Goal: Find contact information: Find contact information

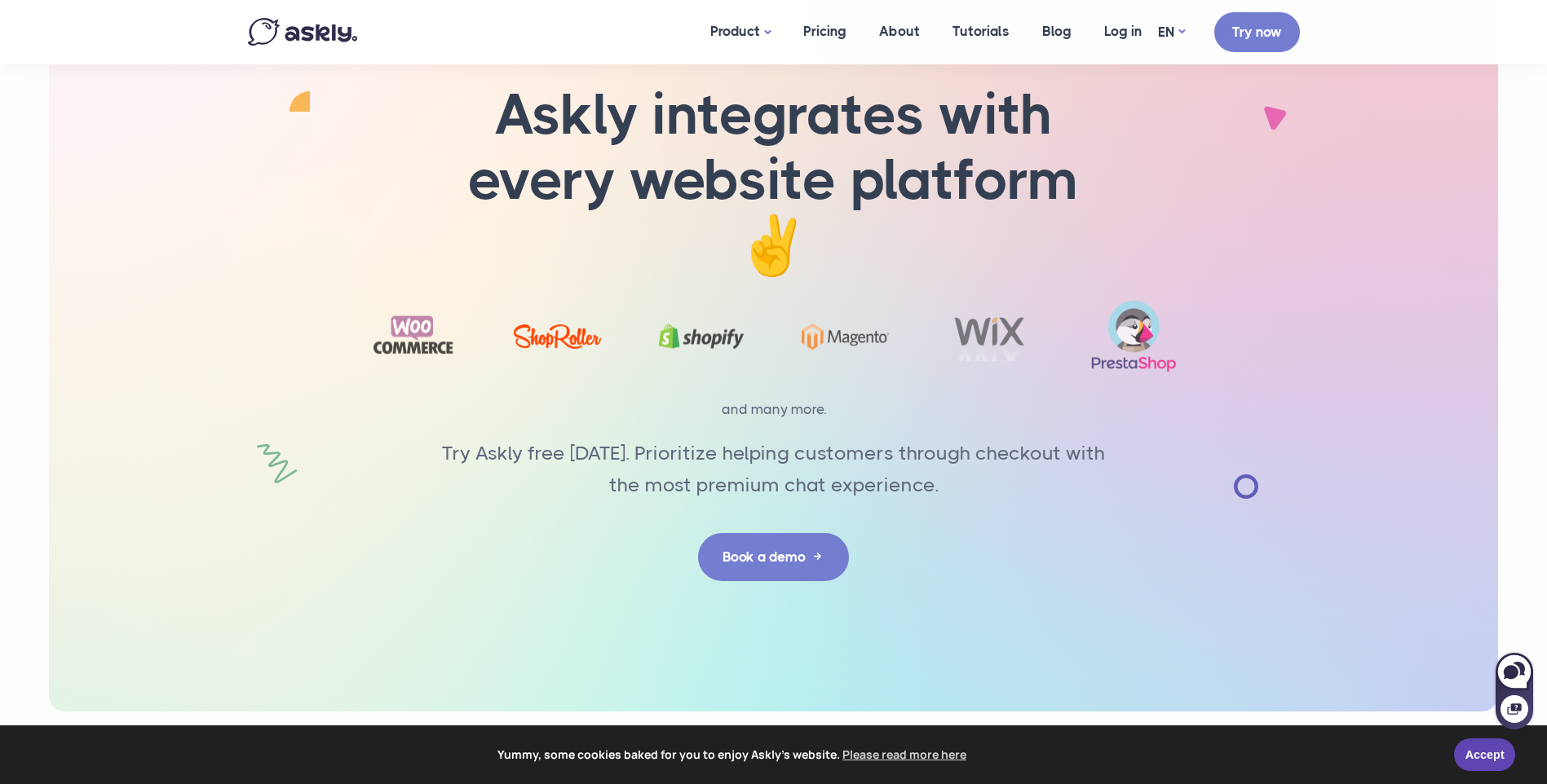
scroll to position [5110, 0]
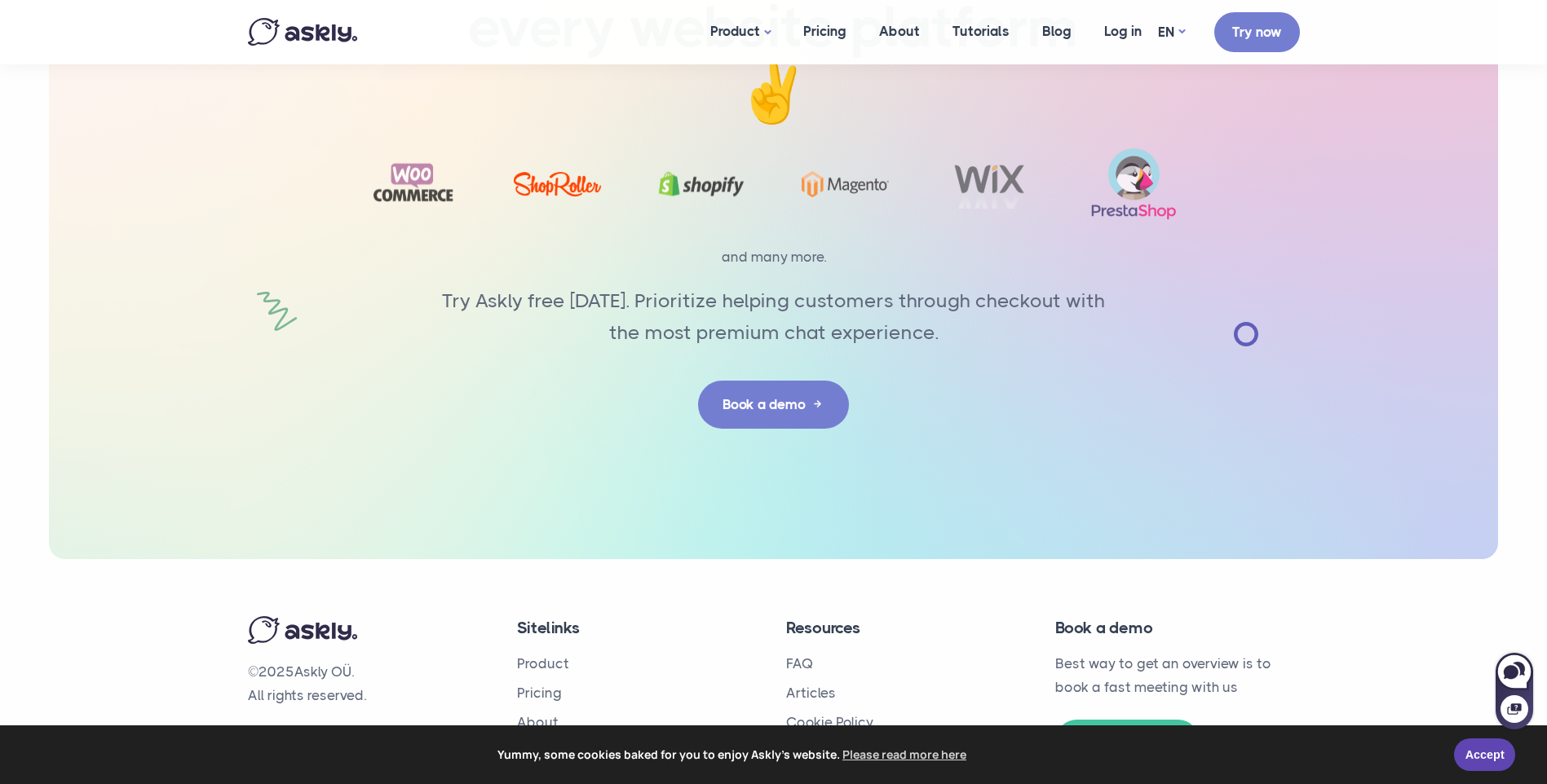
click at [849, 743] on link "Terms of Service" at bounding box center [840, 751] width 108 height 16
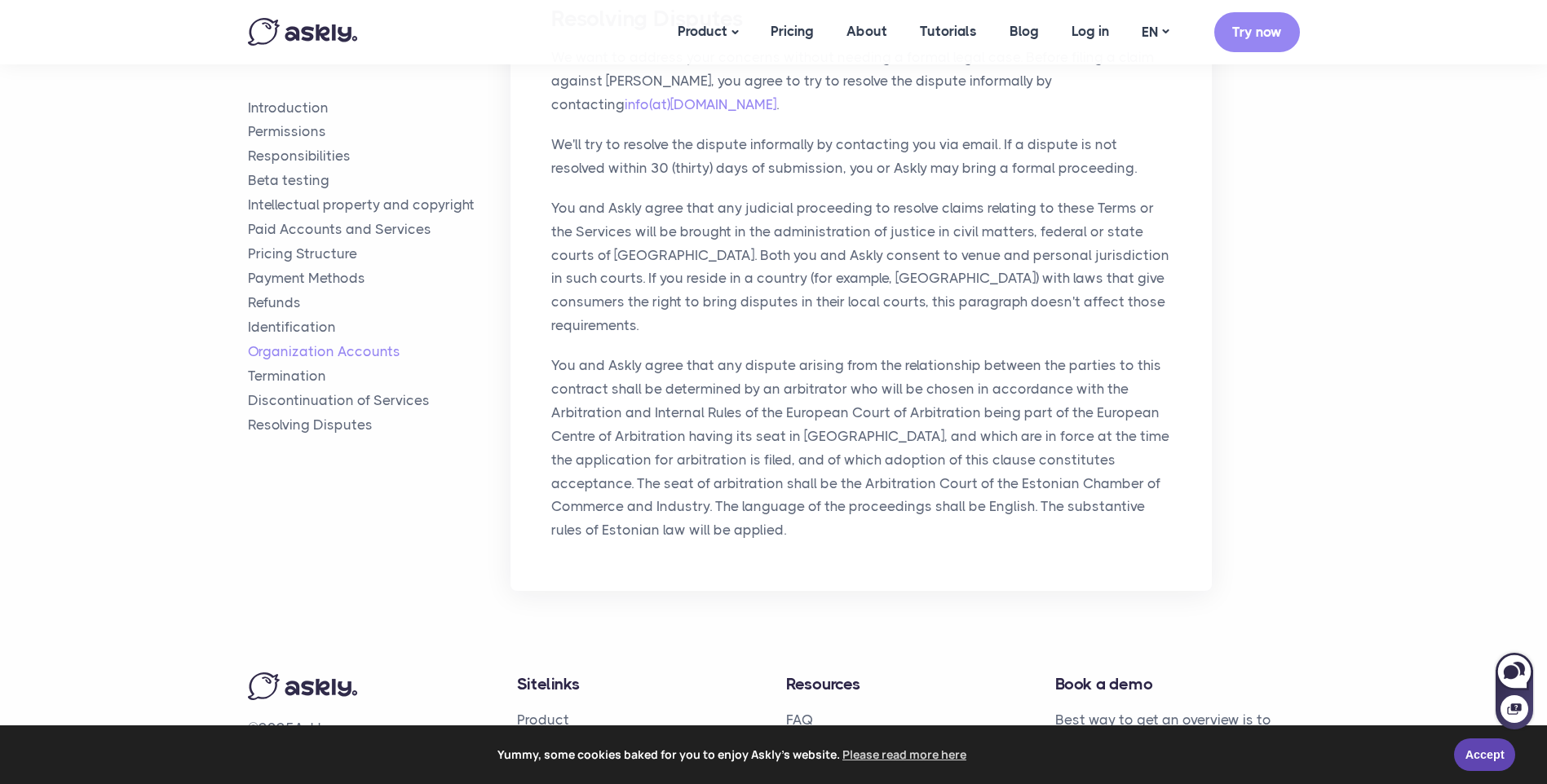
scroll to position [5526, 0]
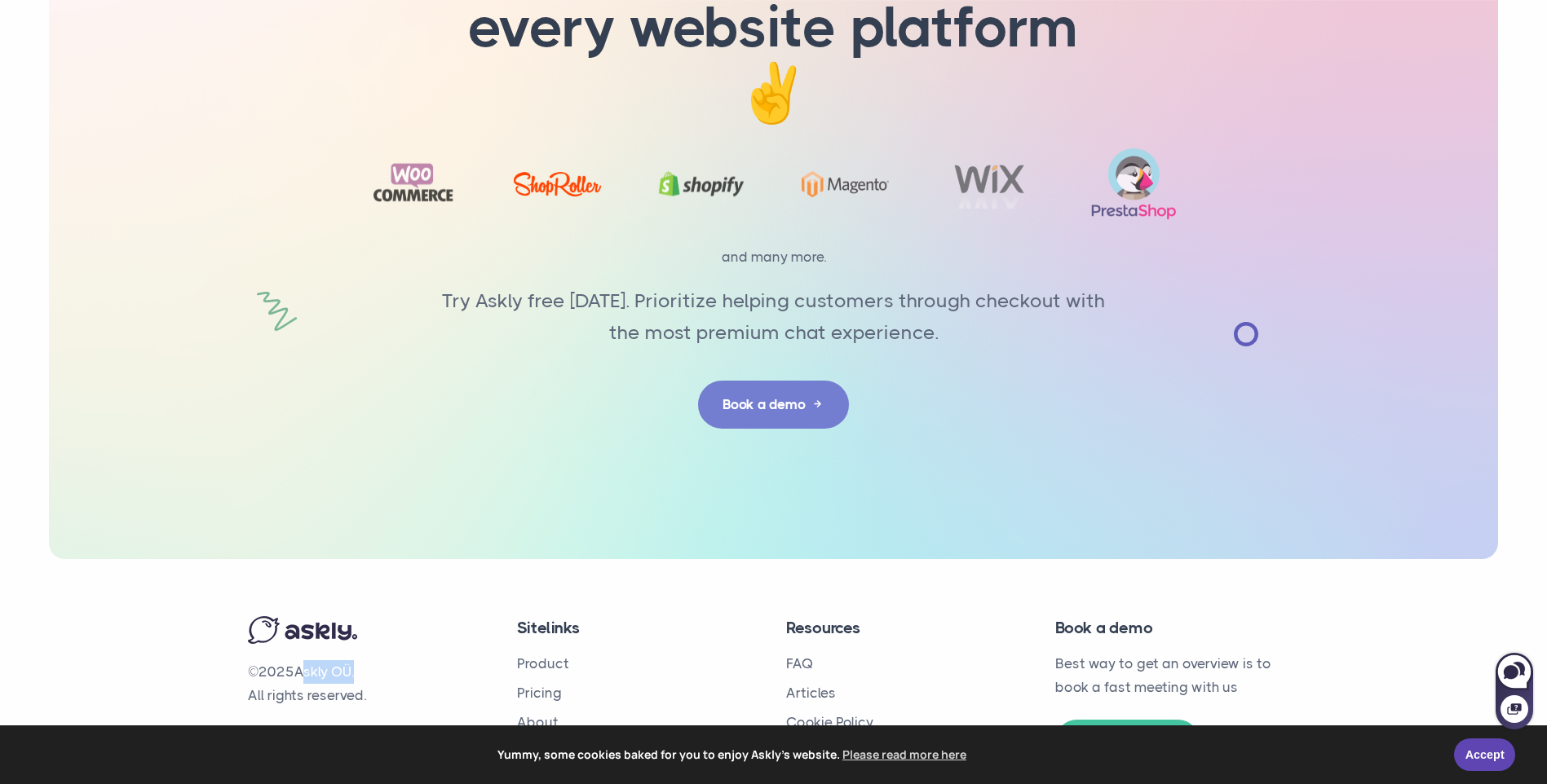
drag, startPoint x: 301, startPoint y: 602, endPoint x: 355, endPoint y: 603, distance: 54.0
click at [355, 660] on p "© 2025 Askly OÜ. All rights reserved." at bounding box center [370, 684] width 245 height 47
click at [638, 559] on div "© 2025 Askly OÜ. All rights reserved. Sitelinks Product Pricing About Tutorials…" at bounding box center [773, 704] width 1076 height 290
click at [349, 660] on p "© 2025 Askly OÜ. All rights reserved." at bounding box center [370, 684] width 245 height 47
drag, startPoint x: 295, startPoint y: 609, endPoint x: 358, endPoint y: 613, distance: 63.1
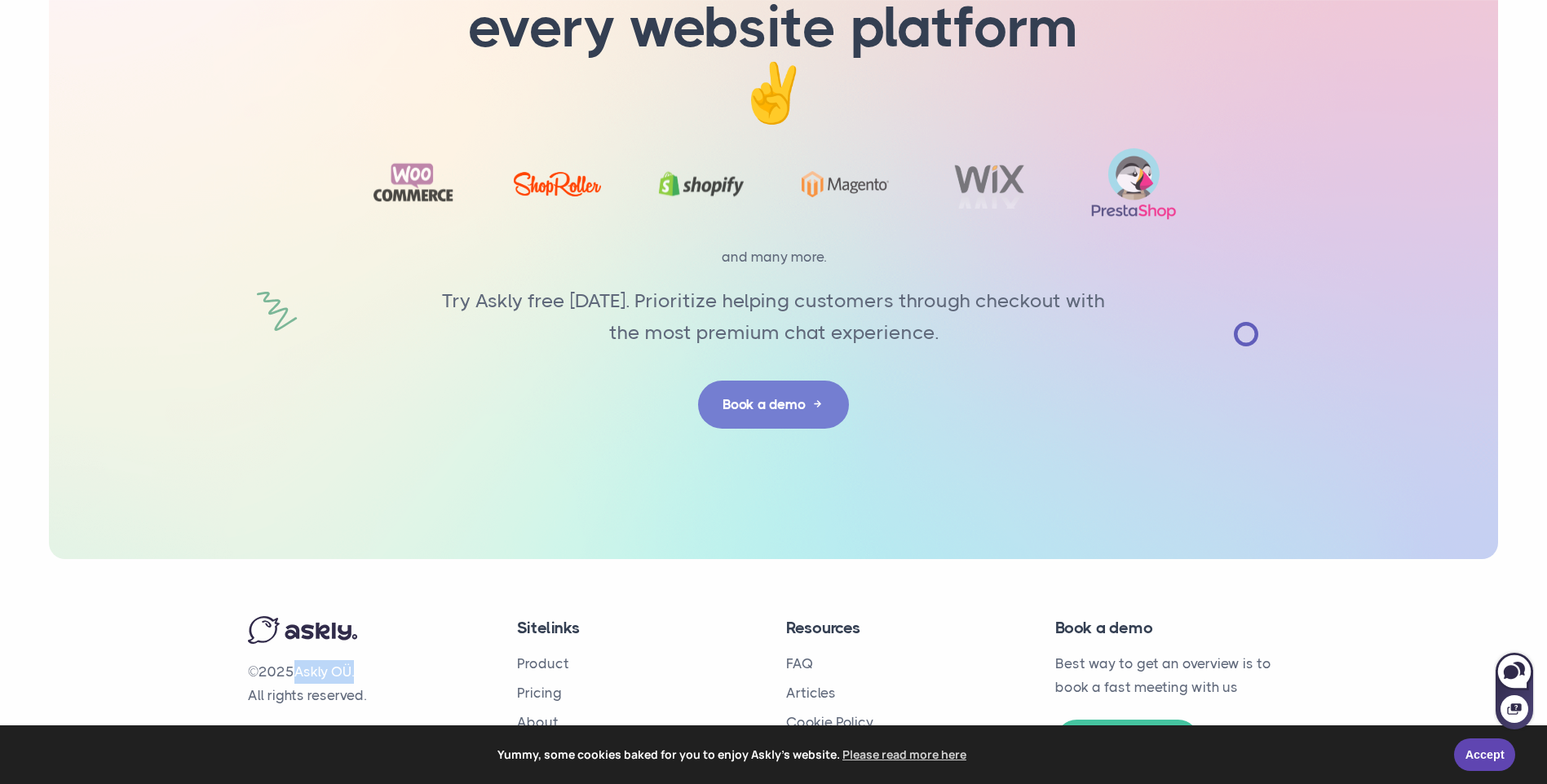
click at [358, 660] on p "© 2025 Askly OÜ. All rights reserved." at bounding box center [370, 684] width 245 height 47
copy p "Askly OÜ"
